Goal: Transaction & Acquisition: Purchase product/service

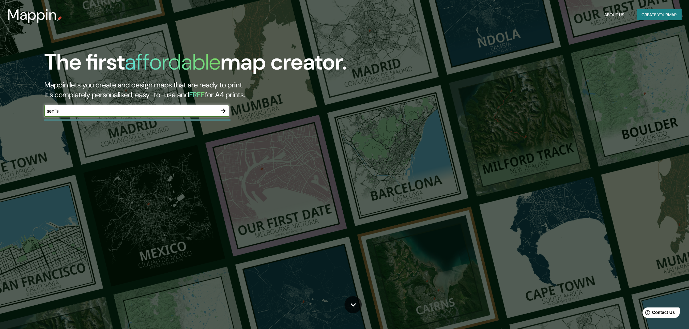
type input "Senlis"
click at [223, 108] on icon "button" at bounding box center [222, 110] width 7 height 7
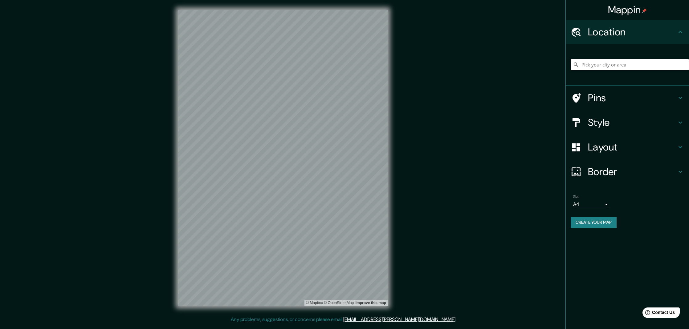
click at [611, 62] on input "Pick your city or area" at bounding box center [630, 64] width 118 height 11
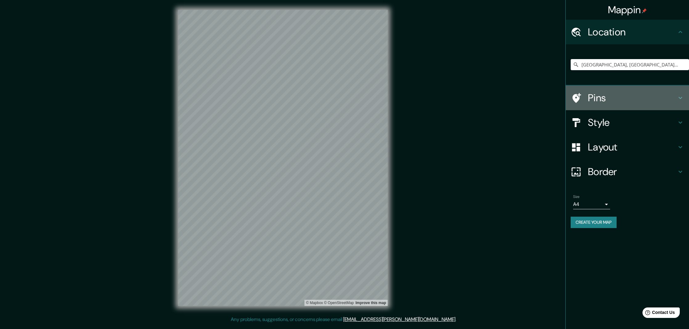
click at [616, 97] on h4 "Pins" at bounding box center [632, 98] width 89 height 12
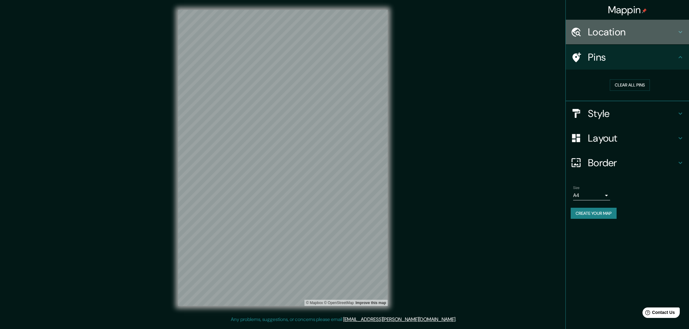
click at [596, 35] on h4 "Location" at bounding box center [632, 32] width 89 height 12
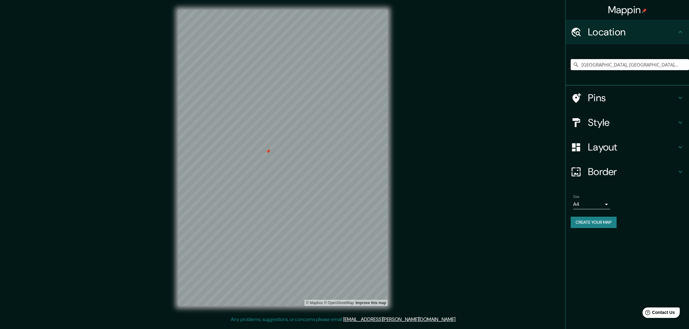
click at [268, 153] on div at bounding box center [268, 151] width 5 height 5
click at [593, 204] on body "[PERSON_NAME] Location [GEOGRAPHIC_DATA], [GEOGRAPHIC_DATA], [GEOGRAPHIC_DATA] …" at bounding box center [344, 164] width 689 height 329
click at [630, 207] on div at bounding box center [344, 164] width 689 height 329
click at [605, 200] on body "[PERSON_NAME] Location [GEOGRAPHIC_DATA], [GEOGRAPHIC_DATA], [GEOGRAPHIC_DATA] …" at bounding box center [344, 164] width 689 height 329
click at [625, 199] on div at bounding box center [344, 164] width 689 height 329
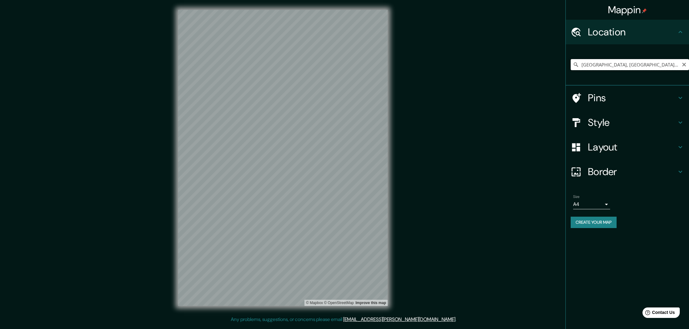
click at [628, 63] on input "[GEOGRAPHIC_DATA], [GEOGRAPHIC_DATA], [GEOGRAPHIC_DATA]" at bounding box center [630, 64] width 118 height 11
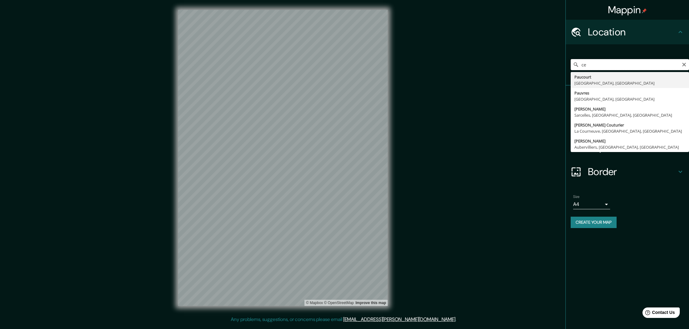
type input "c"
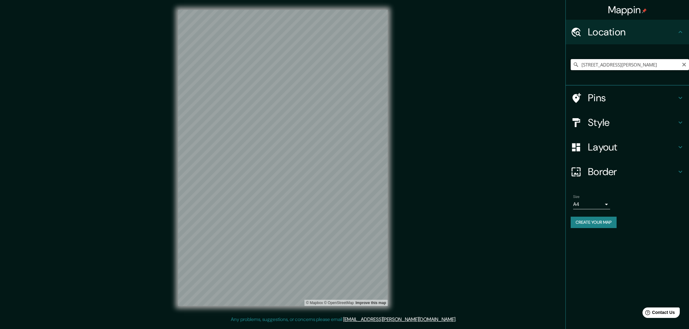
click at [588, 64] on input "[STREET_ADDRESS][PERSON_NAME]" at bounding box center [630, 64] width 118 height 11
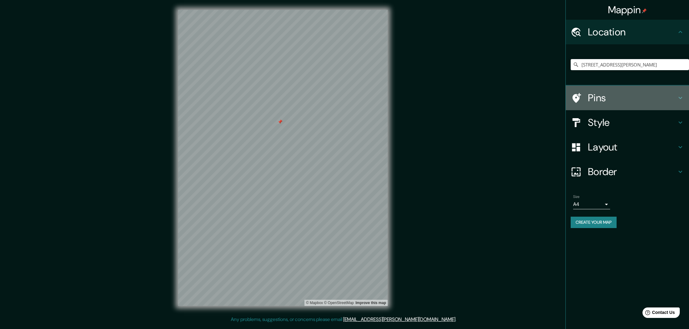
click at [641, 98] on h4 "Pins" at bounding box center [632, 98] width 89 height 12
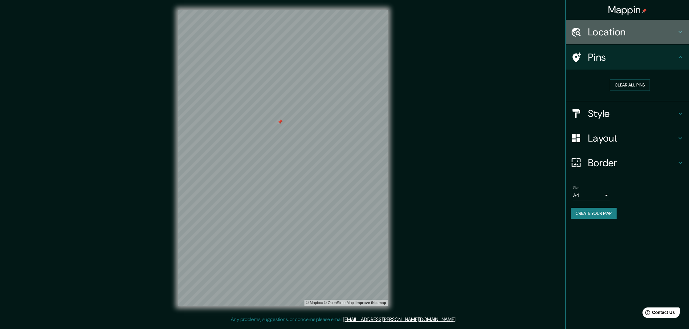
click at [640, 32] on h4 "Location" at bounding box center [632, 32] width 89 height 12
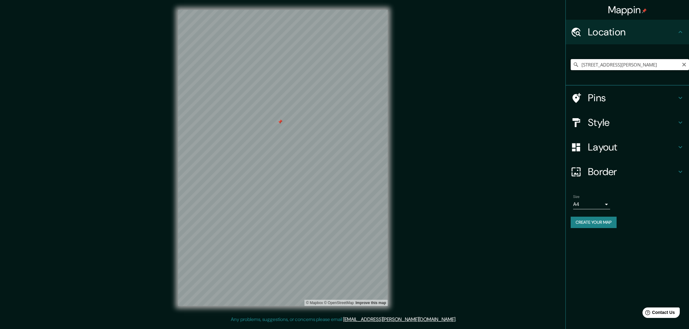
click at [640, 66] on input "[STREET_ADDRESS][PERSON_NAME]" at bounding box center [630, 64] width 118 height 11
click at [624, 62] on input "[GEOGRAPHIC_DATA], [GEOGRAPHIC_DATA], [GEOGRAPHIC_DATA], [GEOGRAPHIC_DATA]" at bounding box center [630, 64] width 118 height 11
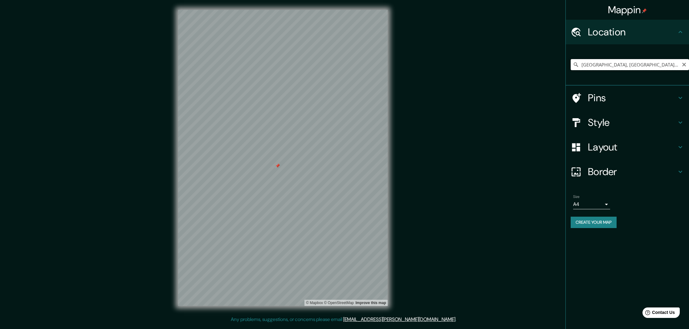
click at [624, 62] on input "[GEOGRAPHIC_DATA], [GEOGRAPHIC_DATA], [GEOGRAPHIC_DATA], [GEOGRAPHIC_DATA]" at bounding box center [630, 64] width 118 height 11
click at [636, 65] on input "[GEOGRAPHIC_DATA], [GEOGRAPHIC_DATA], [GEOGRAPHIC_DATA]" at bounding box center [630, 64] width 118 height 11
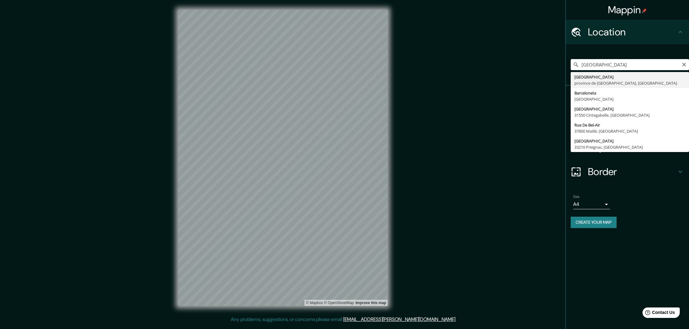
drag, startPoint x: 636, startPoint y: 65, endPoint x: 633, endPoint y: 81, distance: 16.5
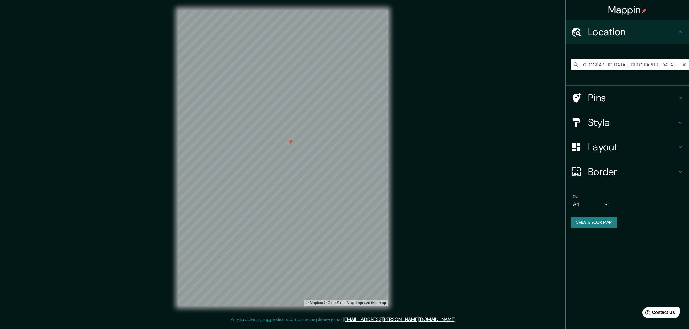
click at [626, 67] on input "[GEOGRAPHIC_DATA], [GEOGRAPHIC_DATA], [GEOGRAPHIC_DATA]" at bounding box center [630, 64] width 118 height 11
click at [286, 194] on div at bounding box center [287, 193] width 5 height 5
click at [282, 185] on div at bounding box center [283, 183] width 5 height 5
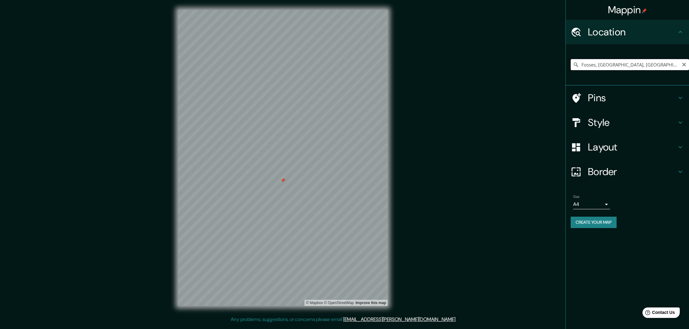
click at [612, 65] on input "Fosses, [GEOGRAPHIC_DATA], [GEOGRAPHIC_DATA]" at bounding box center [630, 64] width 118 height 11
type input "p"
click at [282, 181] on div at bounding box center [282, 180] width 5 height 5
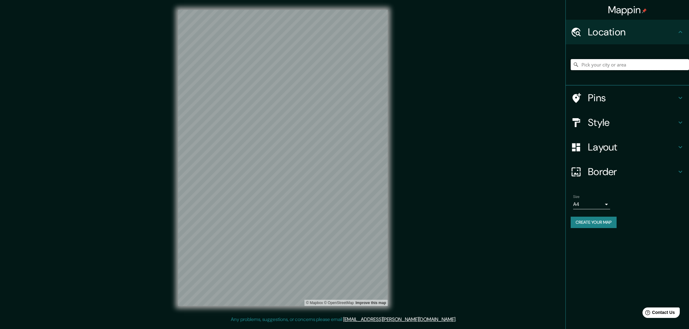
click at [611, 62] on input "Pick your city or area" at bounding box center [630, 64] width 118 height 11
click at [640, 61] on input "[STREET_ADDRESS]" at bounding box center [630, 64] width 118 height 11
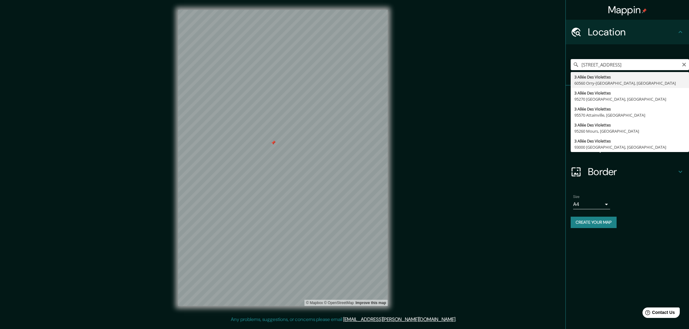
type input "[STREET_ADDRESS]"
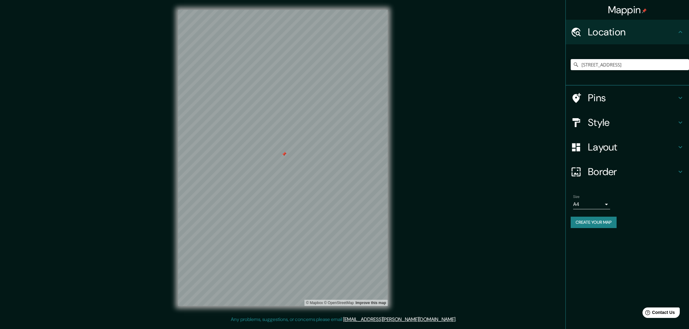
click at [285, 154] on div at bounding box center [284, 154] width 5 height 5
click at [617, 122] on h4 "Style" at bounding box center [632, 122] width 89 height 12
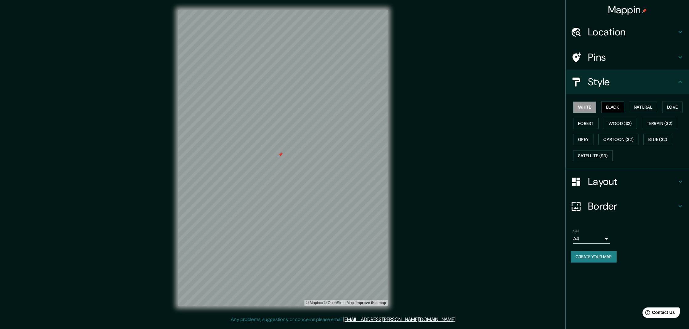
click at [616, 106] on button "Black" at bounding box center [612, 107] width 23 height 11
click at [589, 109] on button "White" at bounding box center [584, 107] width 23 height 11
click at [645, 106] on button "Natural" at bounding box center [643, 107] width 28 height 11
click at [670, 104] on button "Love" at bounding box center [672, 107] width 20 height 11
click at [588, 123] on button "Forest" at bounding box center [586, 123] width 26 height 11
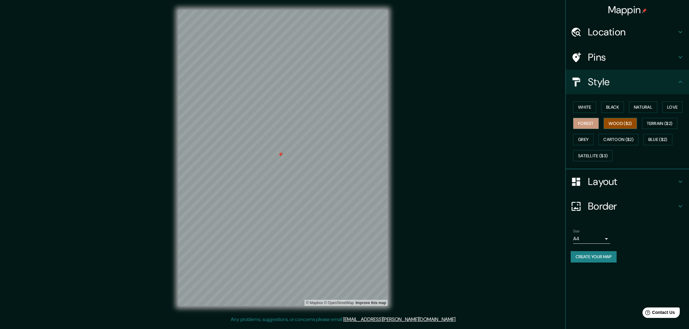
click at [618, 124] on button "Wood ($2)" at bounding box center [619, 123] width 33 height 11
click at [643, 106] on button "Natural" at bounding box center [643, 107] width 28 height 11
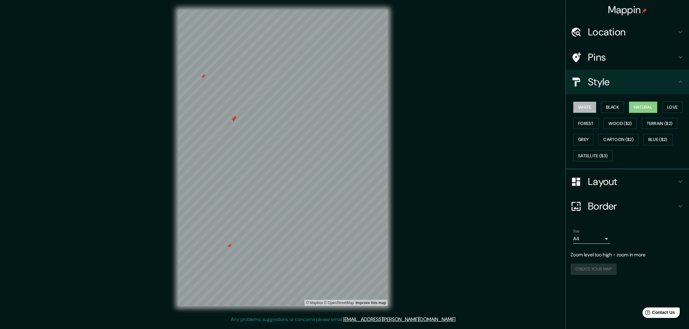
click at [574, 107] on button "White" at bounding box center [584, 107] width 23 height 11
click at [619, 106] on button "Black" at bounding box center [612, 107] width 23 height 11
click at [661, 108] on div "White Black Natural Love Forest Wood ($2) Terrain ($2) Grey Cartoon ($2) Blue (…" at bounding box center [630, 131] width 118 height 65
click at [655, 108] on button "Natural" at bounding box center [643, 107] width 28 height 11
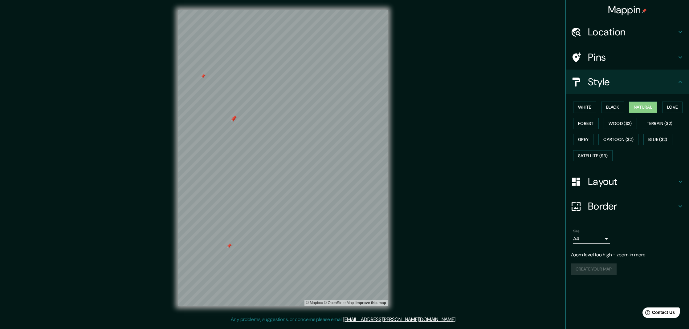
scroll to position [0, 0]
click at [601, 181] on h4 "Layout" at bounding box center [632, 182] width 89 height 12
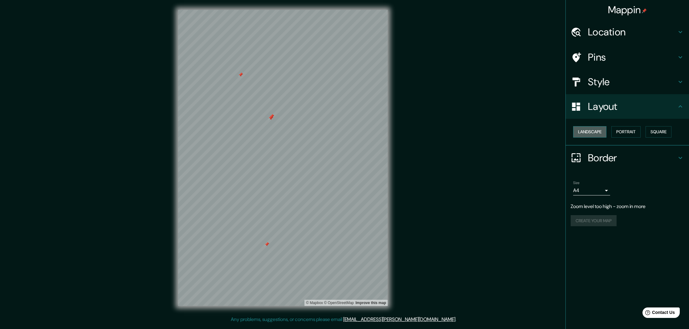
click at [596, 132] on button "Landscape" at bounding box center [589, 131] width 33 height 11
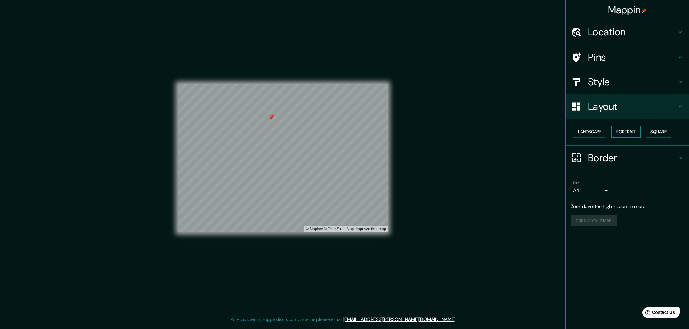
click at [620, 132] on button "Portrait" at bounding box center [625, 131] width 29 height 11
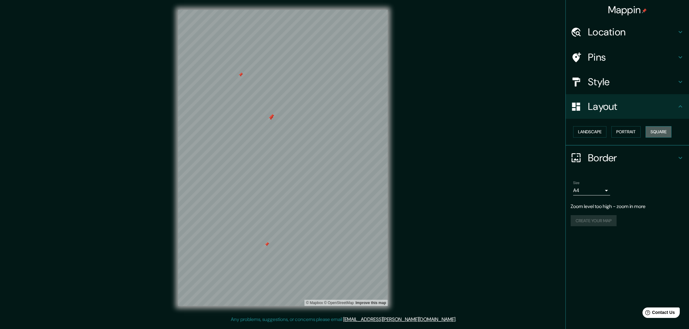
click at [661, 131] on button "Square" at bounding box center [658, 131] width 26 height 11
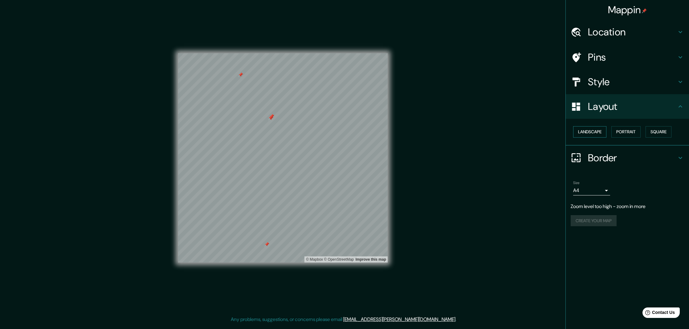
click at [599, 133] on button "Landscape" at bounding box center [589, 131] width 33 height 11
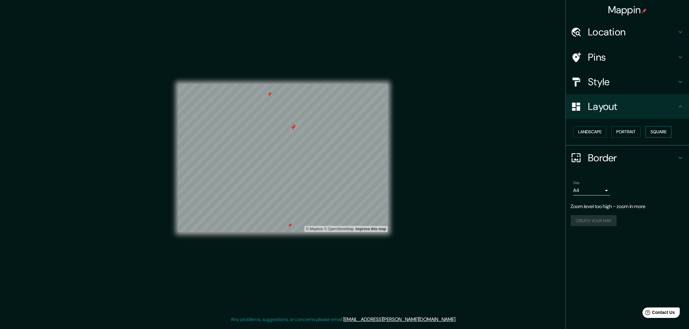
click at [659, 131] on button "Square" at bounding box center [658, 131] width 26 height 11
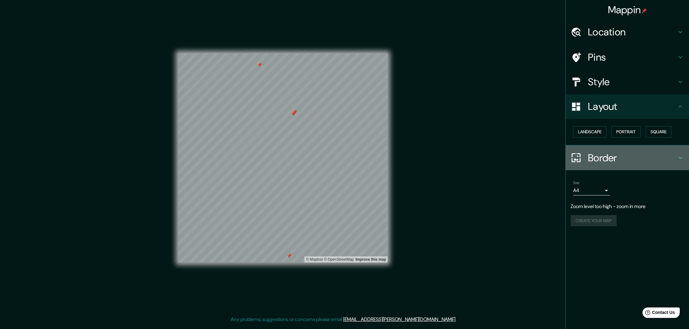
click at [659, 158] on h4 "Border" at bounding box center [632, 158] width 89 height 12
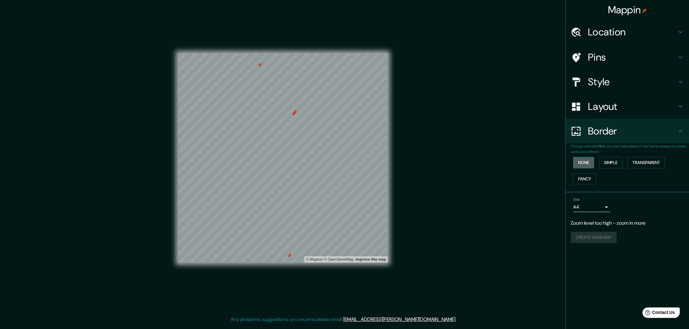
click at [588, 161] on button "None" at bounding box center [583, 162] width 21 height 11
click at [610, 161] on button "Simple" at bounding box center [610, 162] width 23 height 11
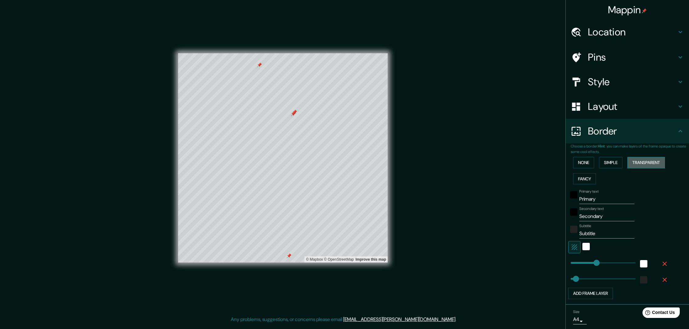
click at [638, 160] on button "Transparent" at bounding box center [646, 162] width 38 height 11
click at [593, 175] on button "Fancy" at bounding box center [584, 178] width 23 height 11
click at [599, 197] on input "Primary" at bounding box center [606, 199] width 55 height 10
type input "54"
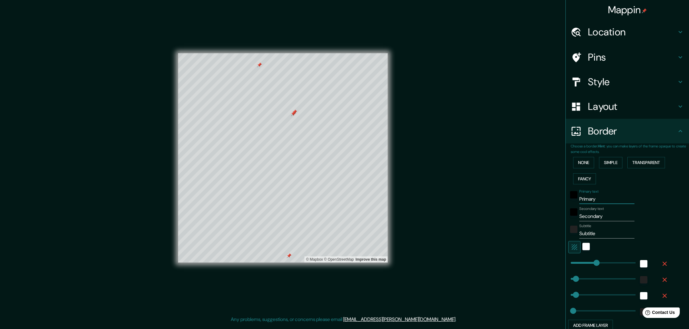
type input "54"
type input "27"
click at [667, 198] on div "Primary text" at bounding box center [618, 196] width 101 height 15
click at [599, 212] on input "Secondary" at bounding box center [606, 217] width 55 height 10
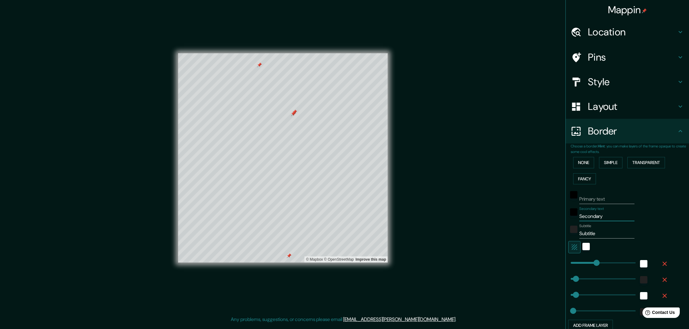
type input "54"
type input "27"
click at [591, 232] on input "Subtitle" at bounding box center [606, 234] width 55 height 10
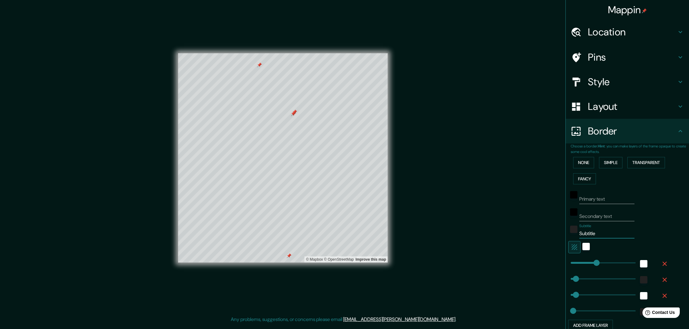
type input "54"
type input "27"
drag, startPoint x: 685, startPoint y: 201, endPoint x: 684, endPoint y: 197, distance: 3.4
click at [685, 201] on div "Primary text Secondary text Subtitle Add frame layer" at bounding box center [630, 259] width 118 height 144
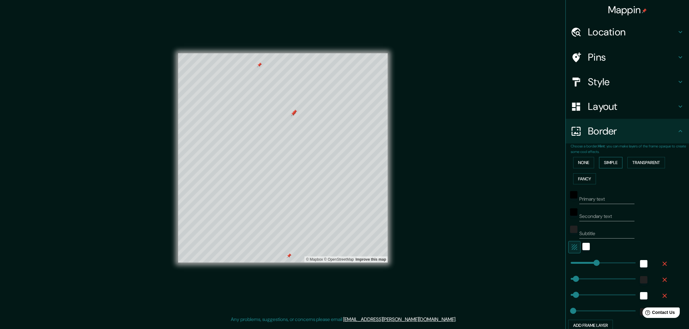
click at [616, 157] on button "Simple" at bounding box center [610, 162] width 23 height 11
click at [597, 197] on input "Primary" at bounding box center [606, 199] width 55 height 10
click at [588, 155] on div "None Simple Transparent Fancy" at bounding box center [630, 171] width 118 height 32
click at [588, 159] on button "None" at bounding box center [583, 162] width 21 height 11
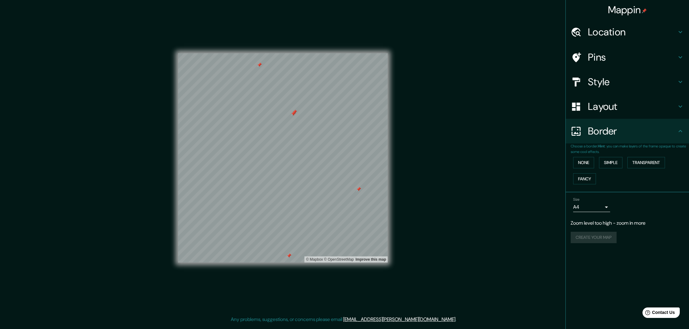
click at [589, 201] on body "[PERSON_NAME] Location [STREET_ADDRESS] Pins Style Layout Border Choose a borde…" at bounding box center [344, 164] width 689 height 329
click at [621, 198] on div at bounding box center [344, 164] width 689 height 329
click at [604, 132] on h4 "Border" at bounding box center [632, 131] width 89 height 12
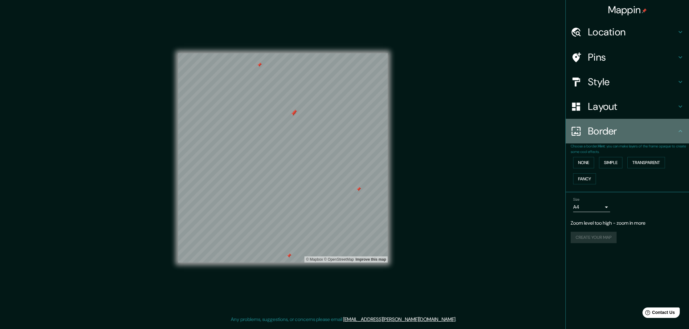
click at [604, 132] on h4 "Border" at bounding box center [632, 131] width 89 height 12
click at [660, 135] on h4 "Border" at bounding box center [632, 131] width 89 height 12
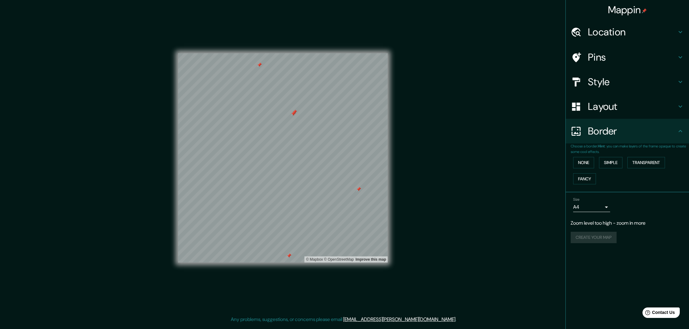
click at [668, 132] on h4 "Border" at bounding box center [632, 131] width 89 height 12
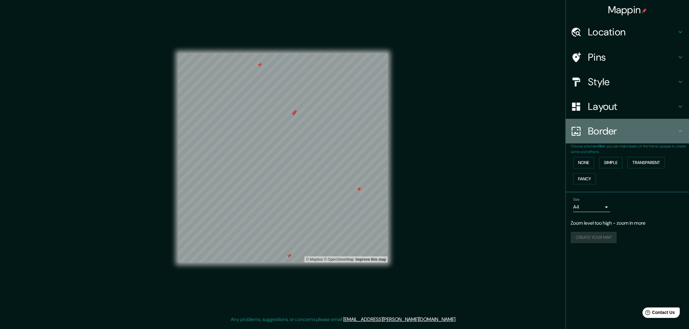
click at [681, 132] on icon at bounding box center [680, 131] width 7 height 7
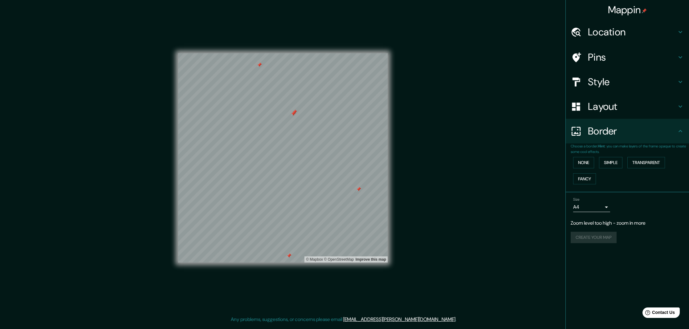
click at [593, 237] on div "Create your map" at bounding box center [627, 237] width 113 height 11
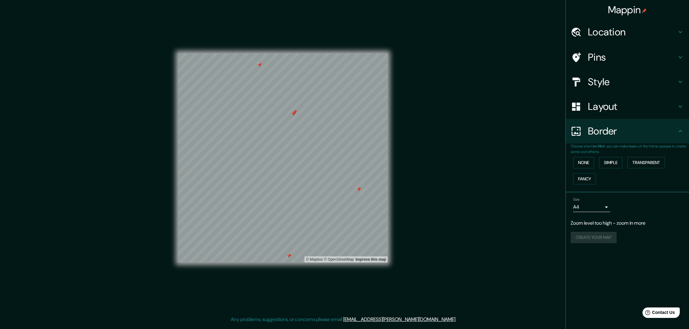
click at [593, 237] on div "Create your map" at bounding box center [627, 237] width 113 height 11
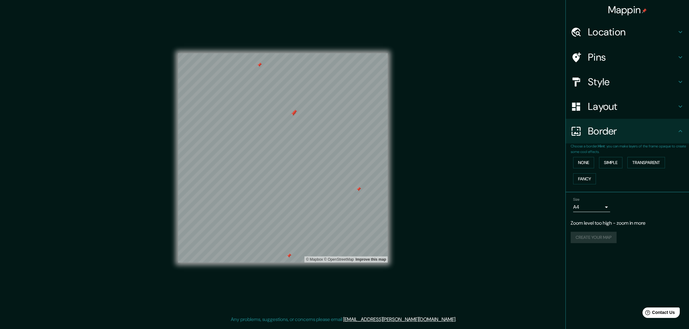
click at [593, 237] on div "Create your map" at bounding box center [627, 237] width 113 height 11
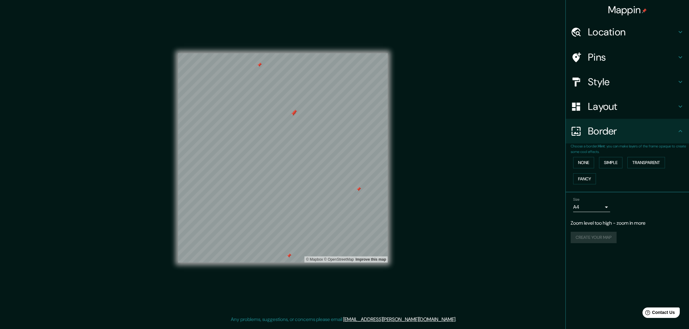
drag, startPoint x: 593, startPoint y: 237, endPoint x: 410, endPoint y: 187, distance: 189.6
click at [591, 238] on div "Create your map" at bounding box center [627, 237] width 113 height 11
click at [358, 189] on div at bounding box center [358, 189] width 5 height 5
click at [591, 230] on div "Size A4 single Zoom level too high - zoom in more Create your map" at bounding box center [627, 221] width 113 height 53
